Goal: Task Accomplishment & Management: Manage account settings

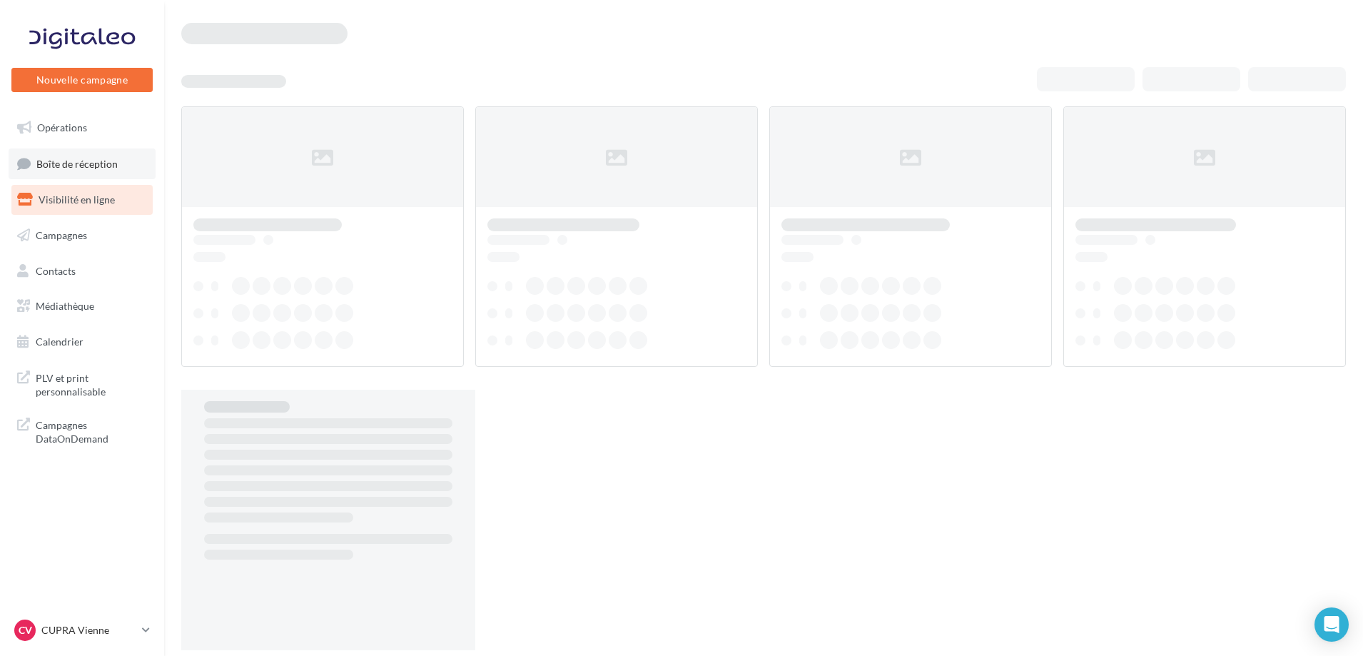
click at [73, 163] on span "Boîte de réception" at bounding box center [76, 163] width 81 height 12
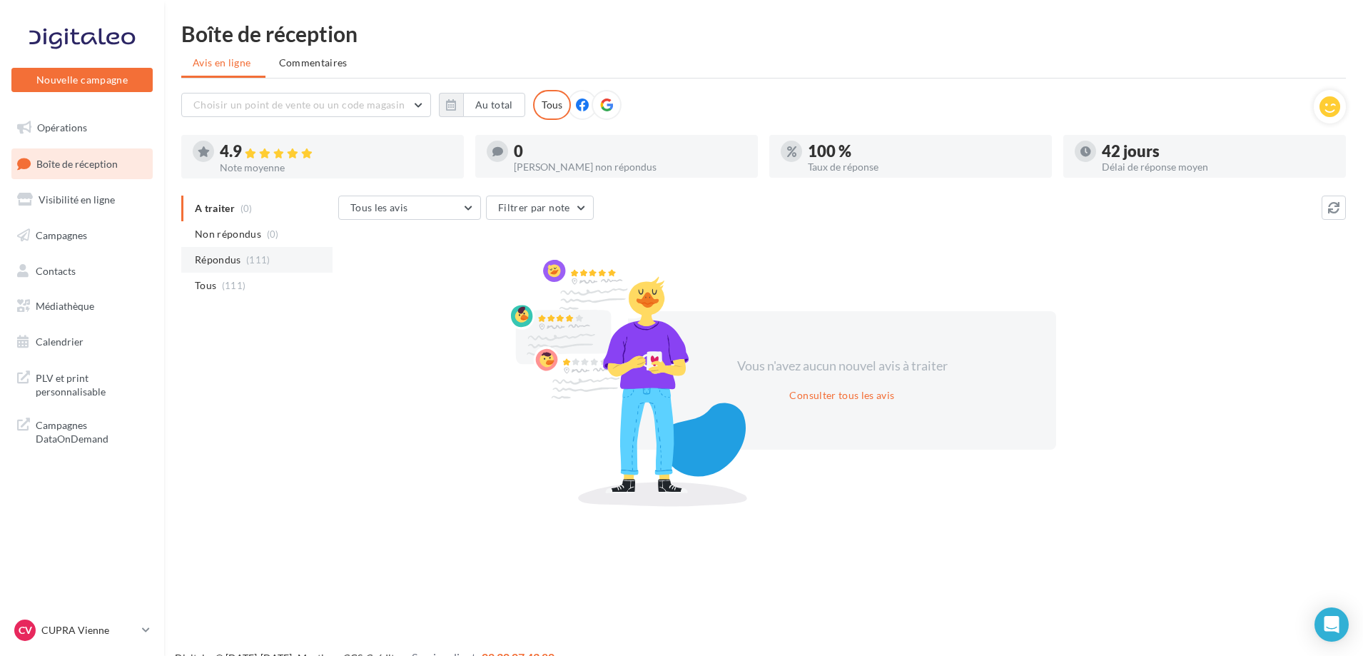
click at [261, 261] on span "(111)" at bounding box center [258, 259] width 24 height 11
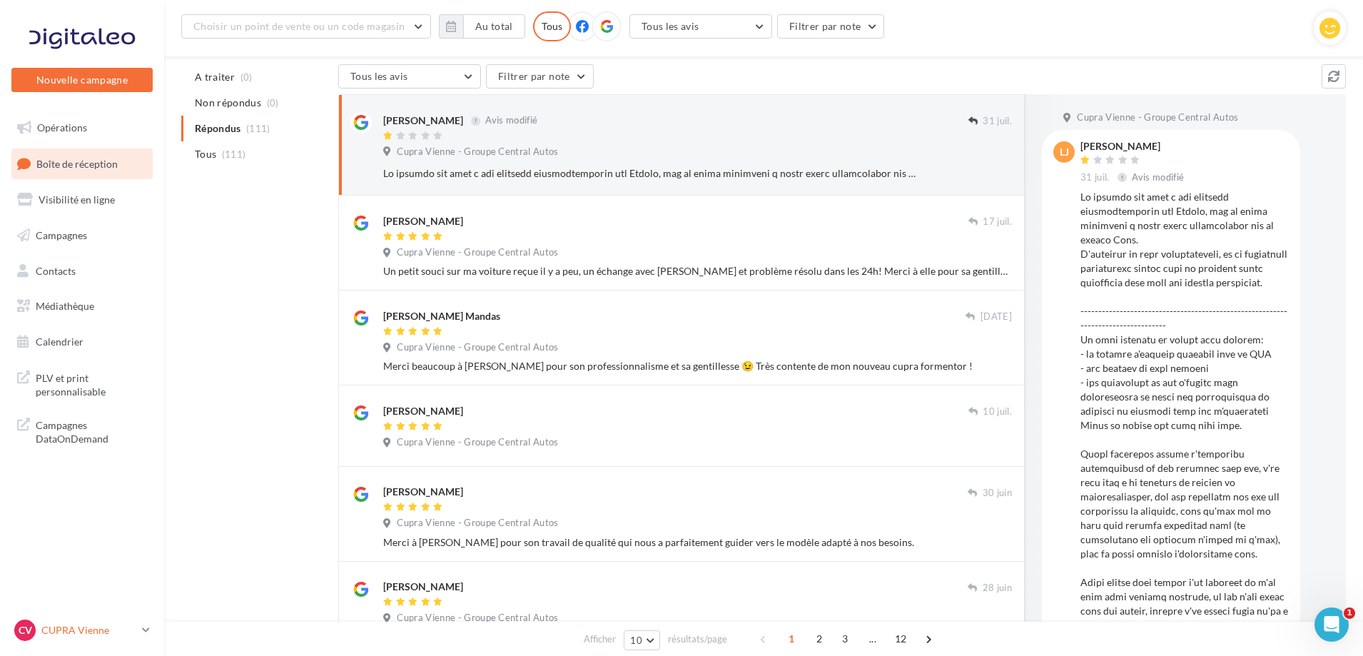
click at [136, 626] on p "CUPRA Vienne" at bounding box center [88, 630] width 95 height 14
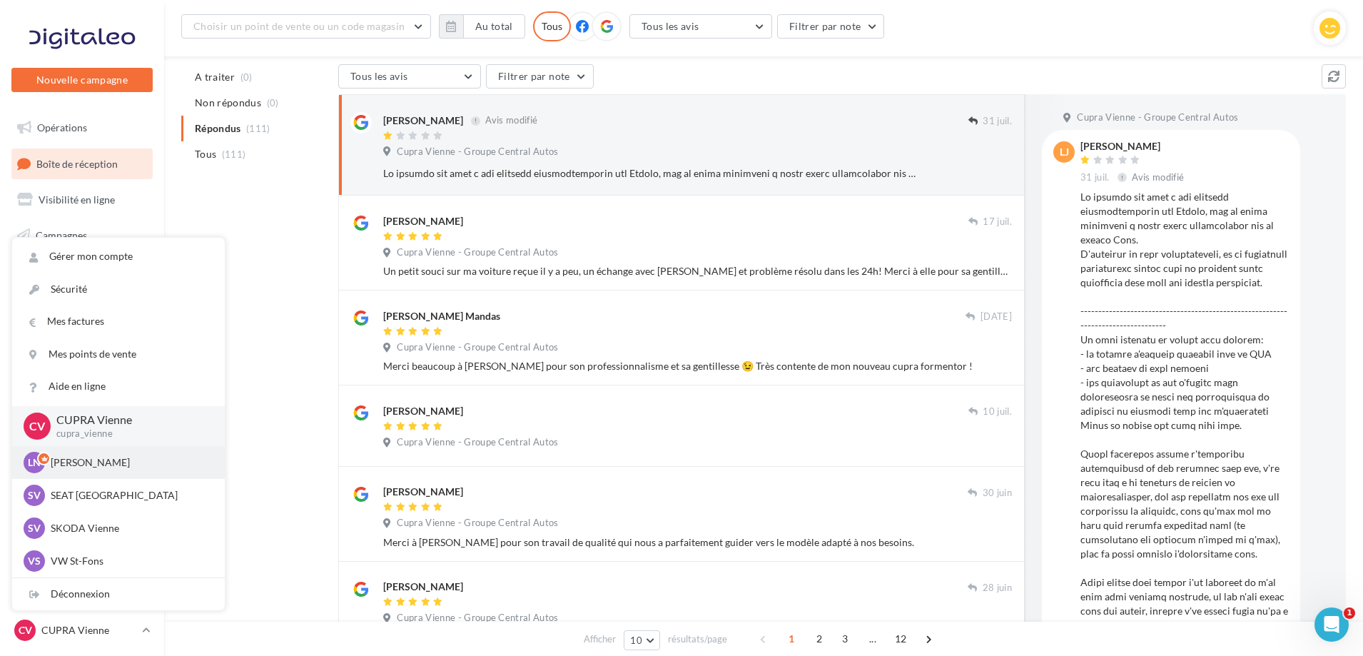
click at [74, 461] on p "[PERSON_NAME]" at bounding box center [129, 462] width 157 height 14
